Goal: Information Seeking & Learning: Learn about a topic

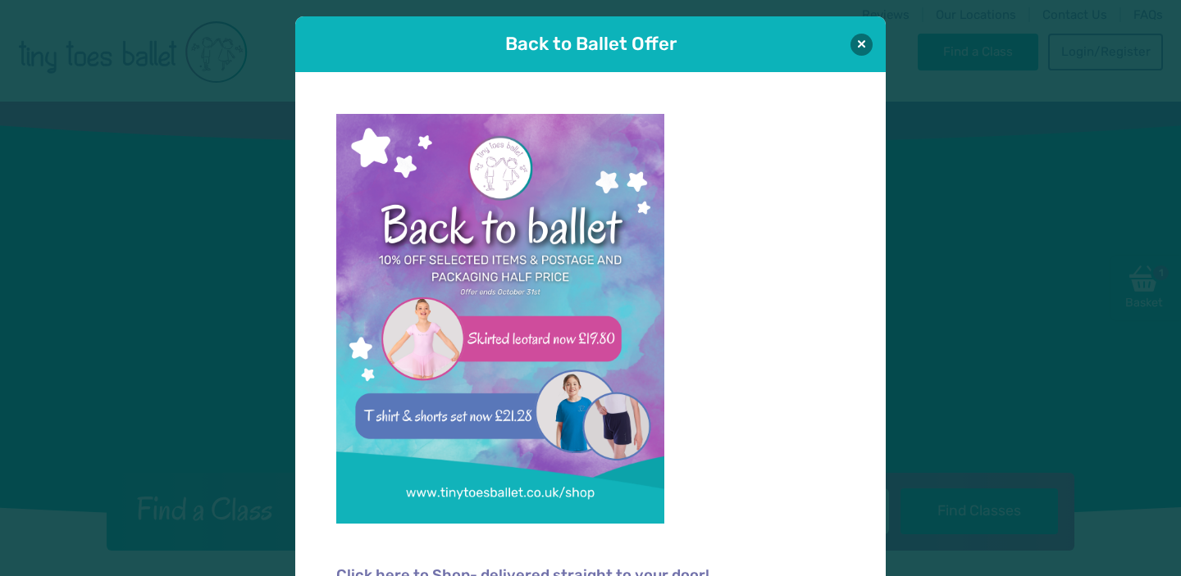
scroll to position [16, 0]
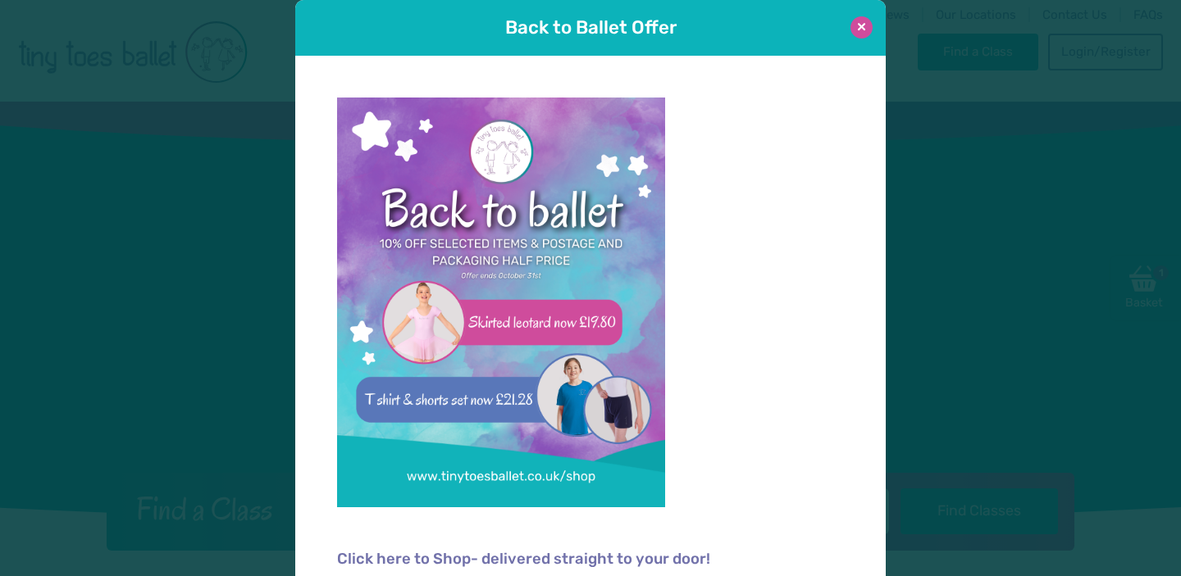
click at [859, 24] on button at bounding box center [861, 27] width 22 height 22
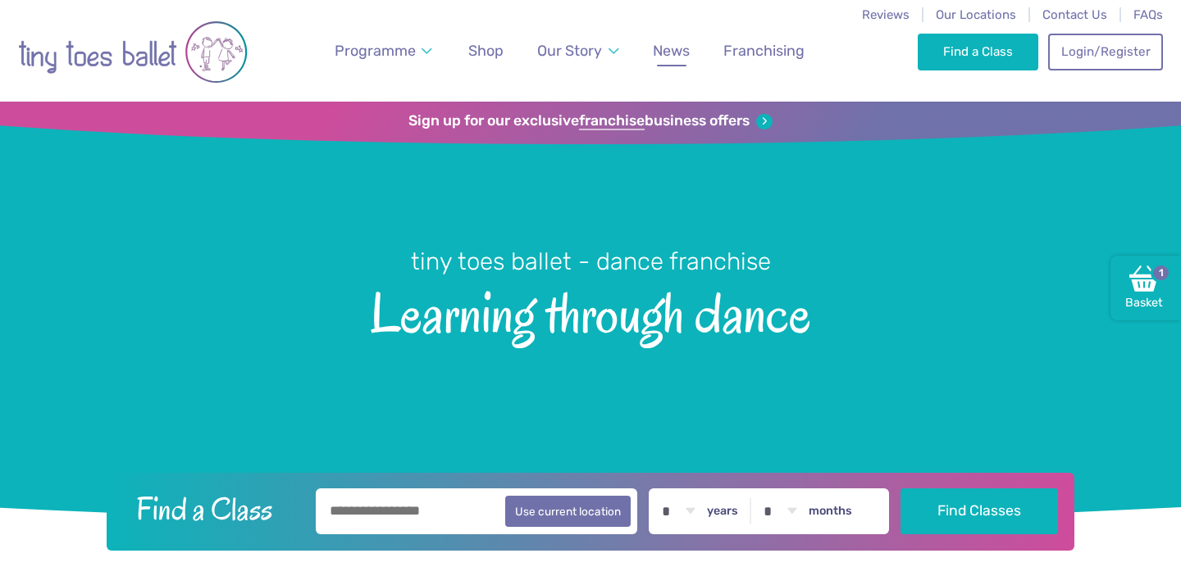
click at [674, 50] on span "News" at bounding box center [671, 50] width 37 height 17
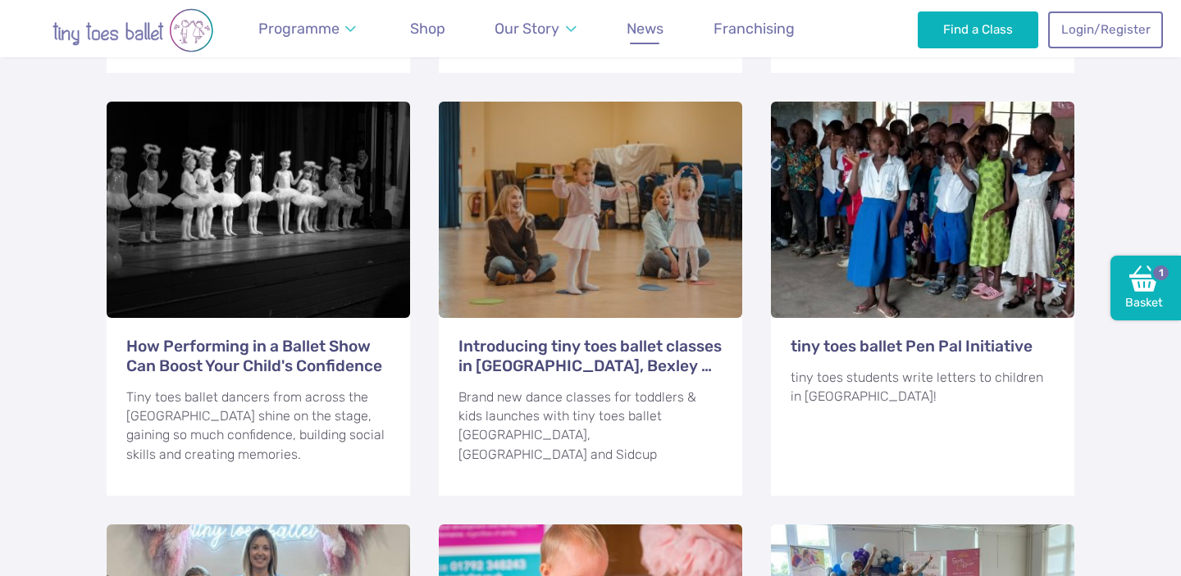
scroll to position [1125, 0]
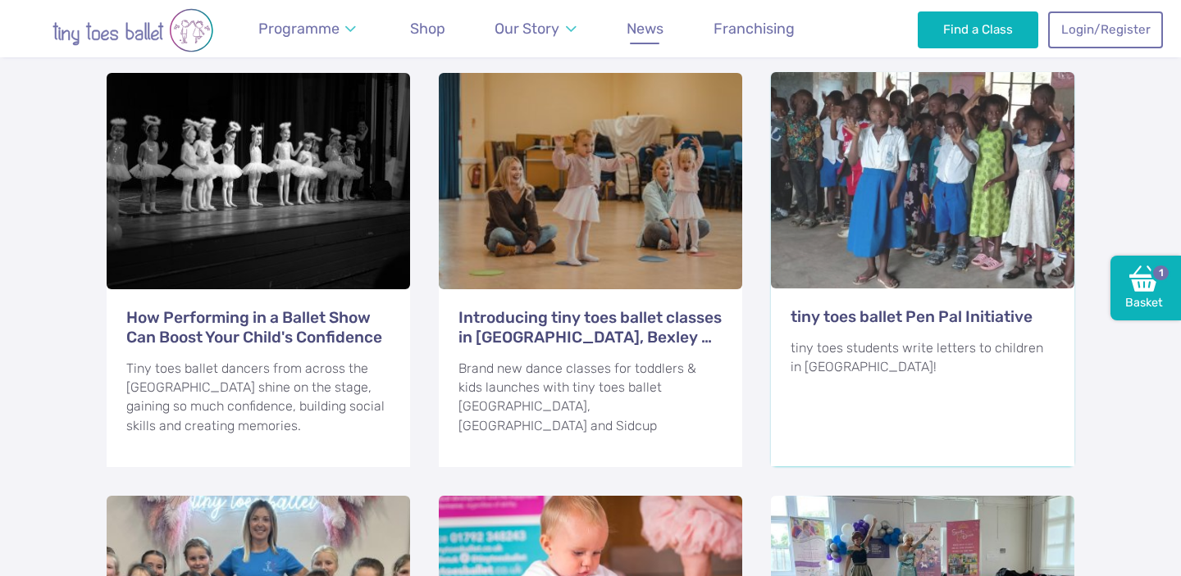
click at [912, 307] on h3 "tiny toes ballet Pen Pal Initiative" at bounding box center [922, 317] width 264 height 20
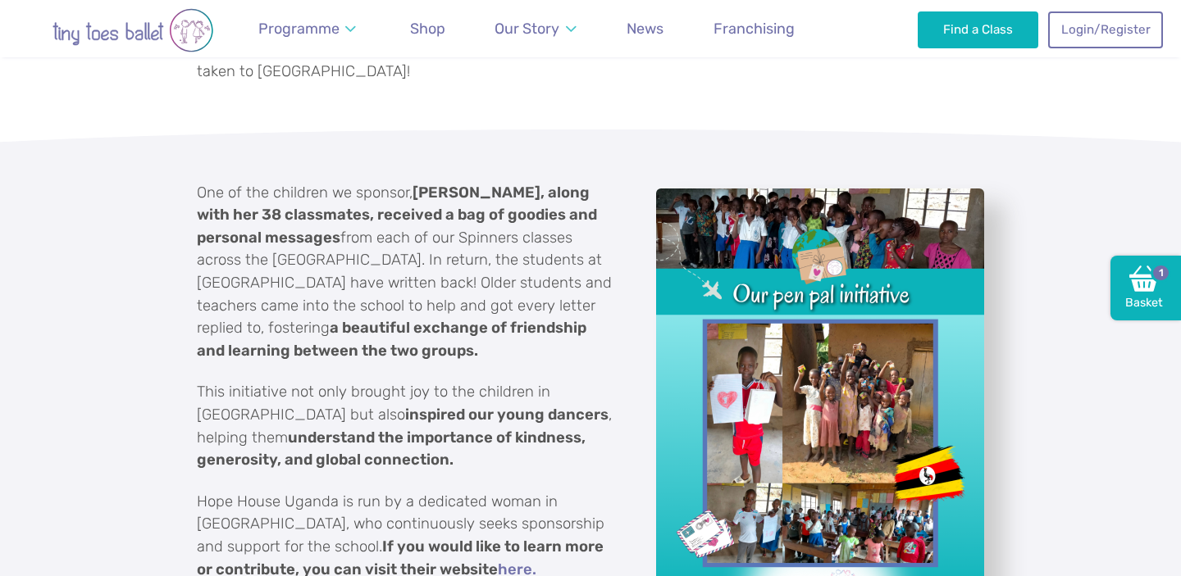
scroll to position [456, 0]
